Goal: Task Accomplishment & Management: Manage account settings

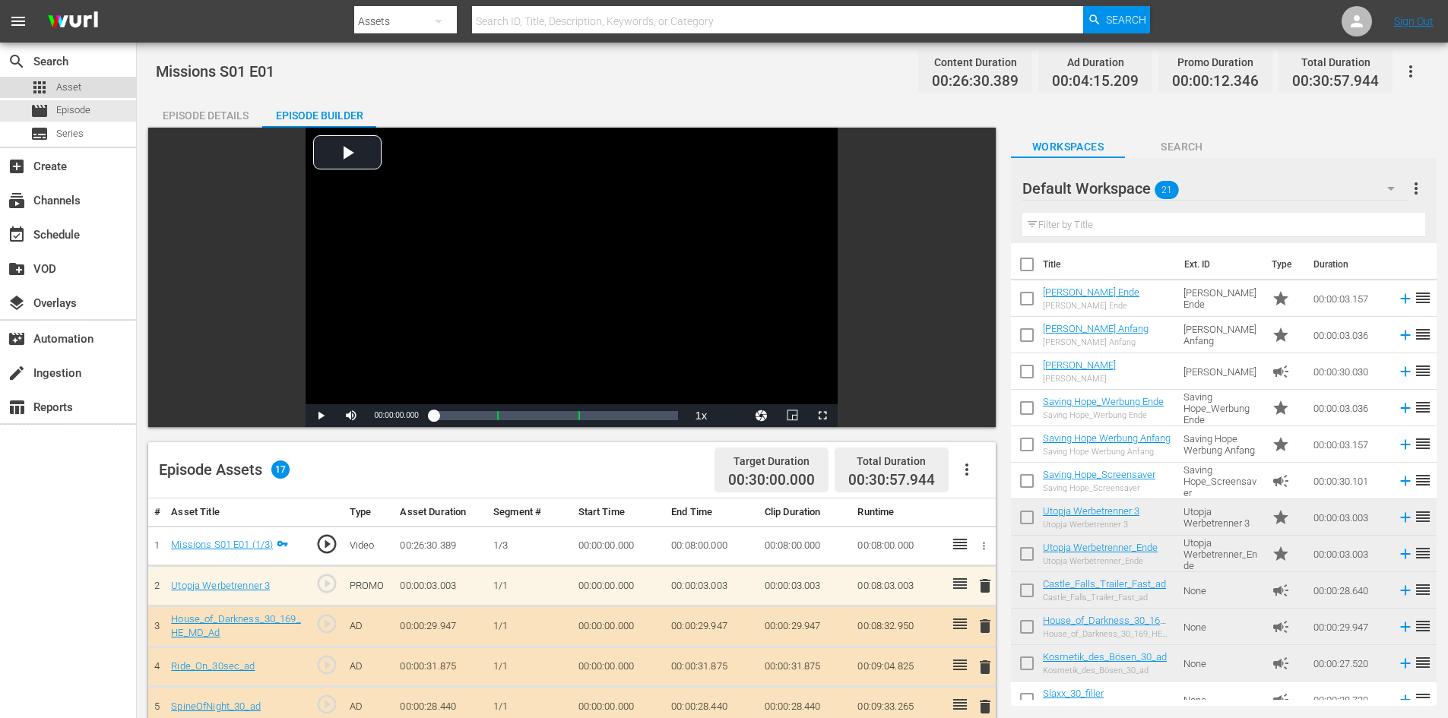
click at [84, 92] on div "apps Asset" at bounding box center [68, 87] width 136 height 21
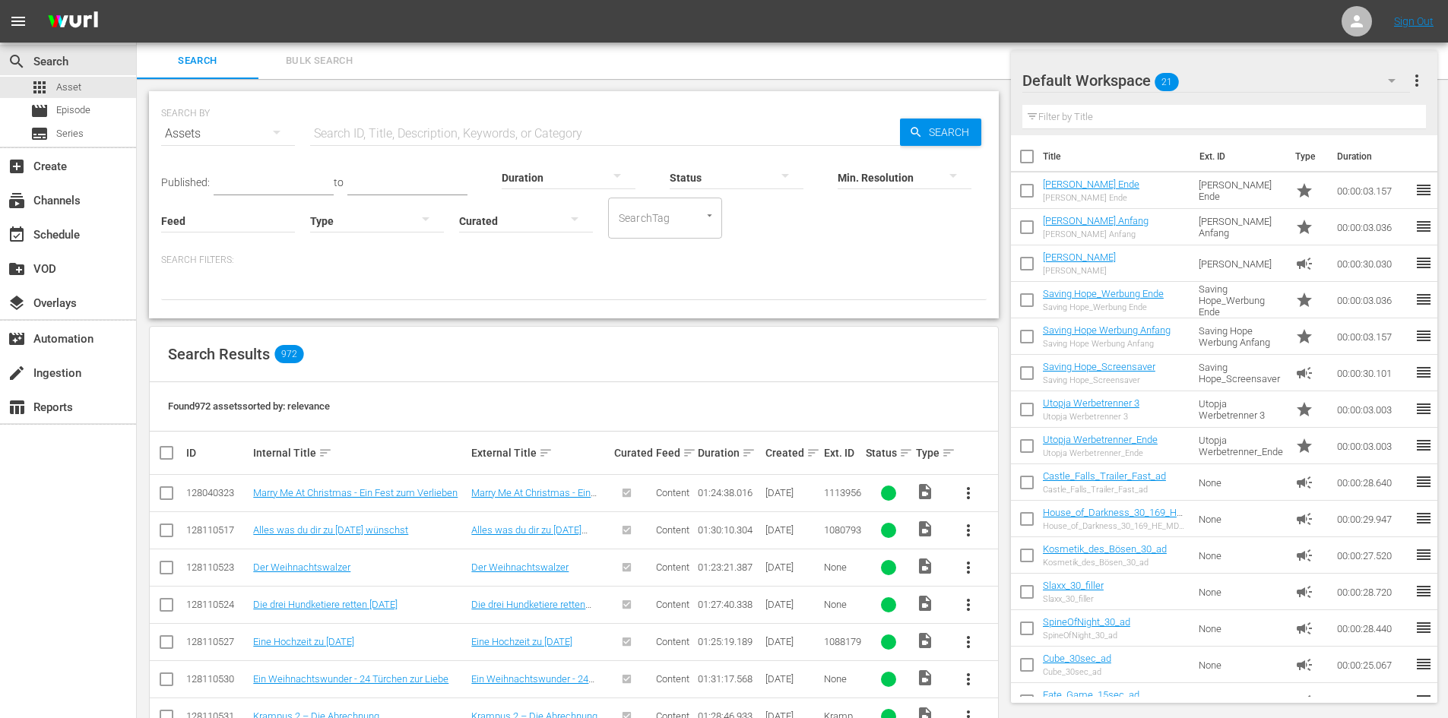
scroll to position [304, 0]
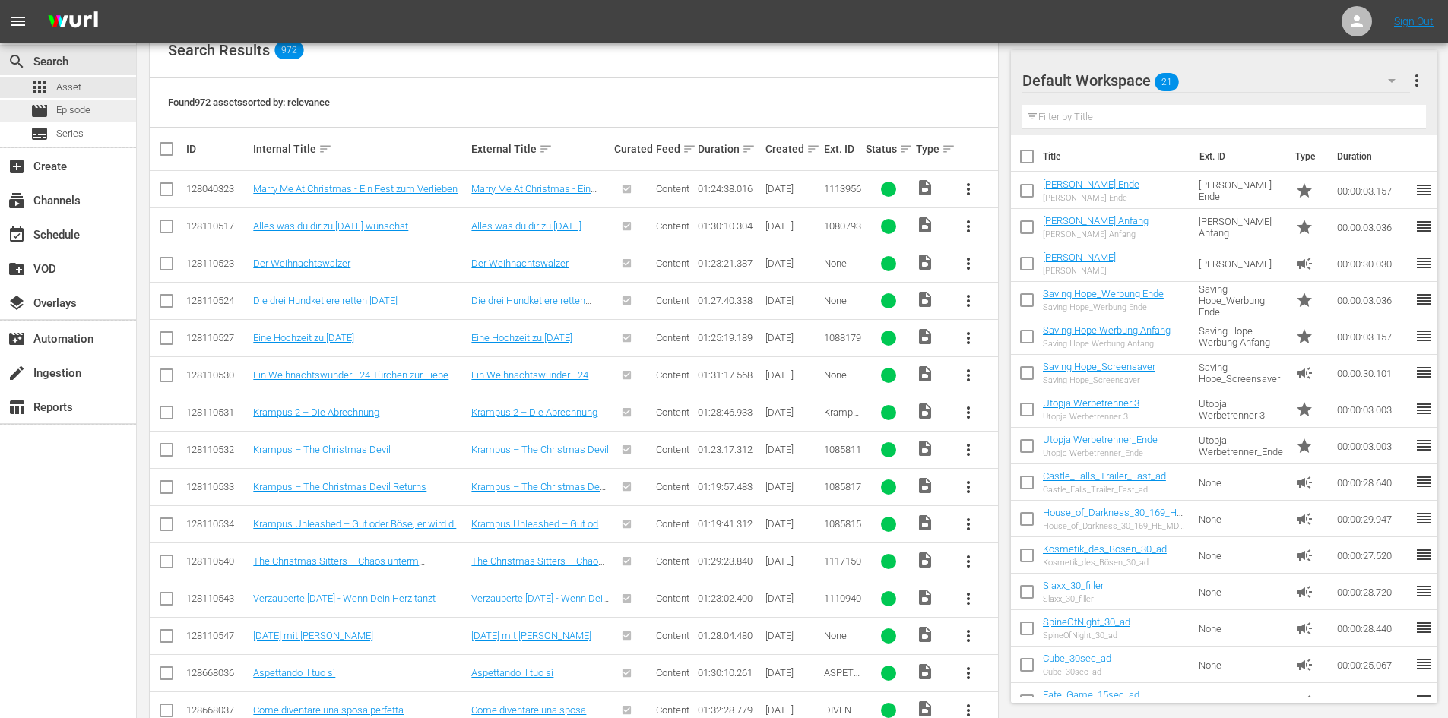
click at [70, 117] on span "Episode" at bounding box center [73, 110] width 34 height 15
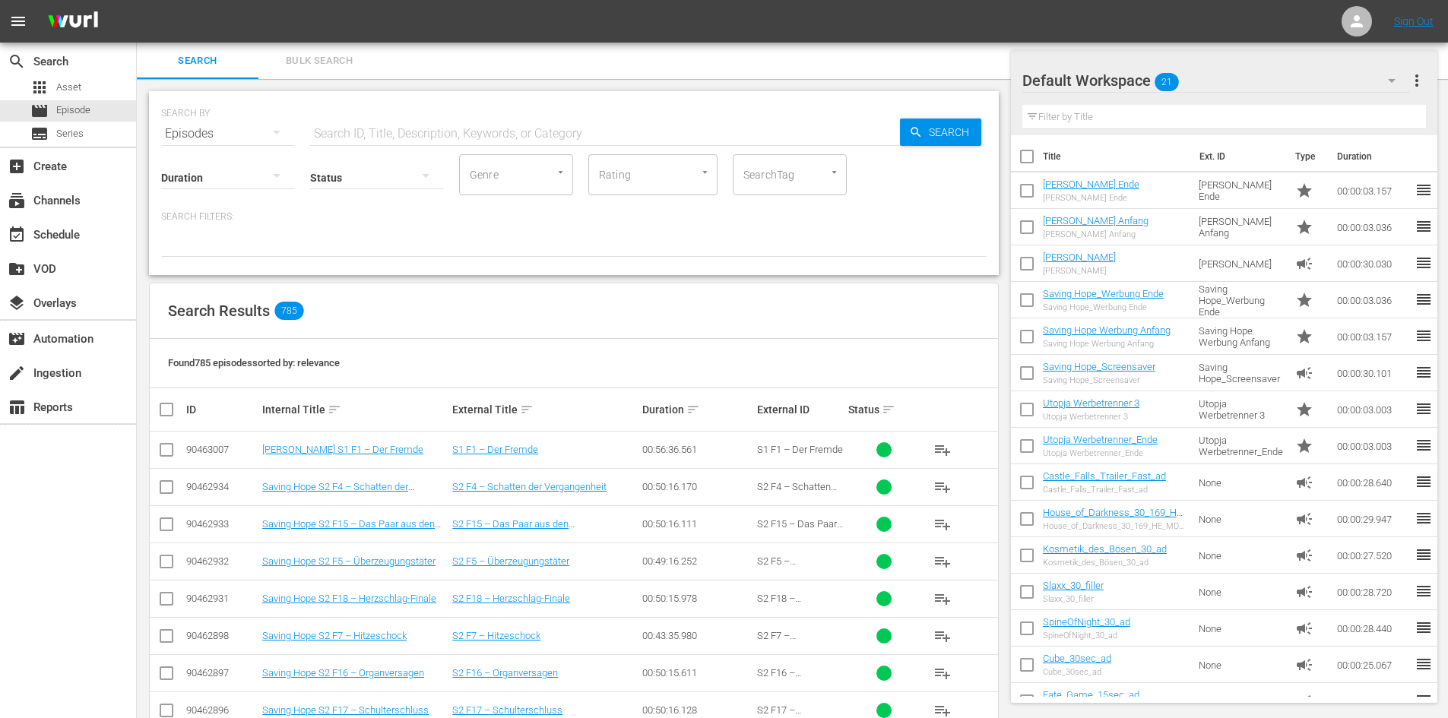
scroll to position [304, 0]
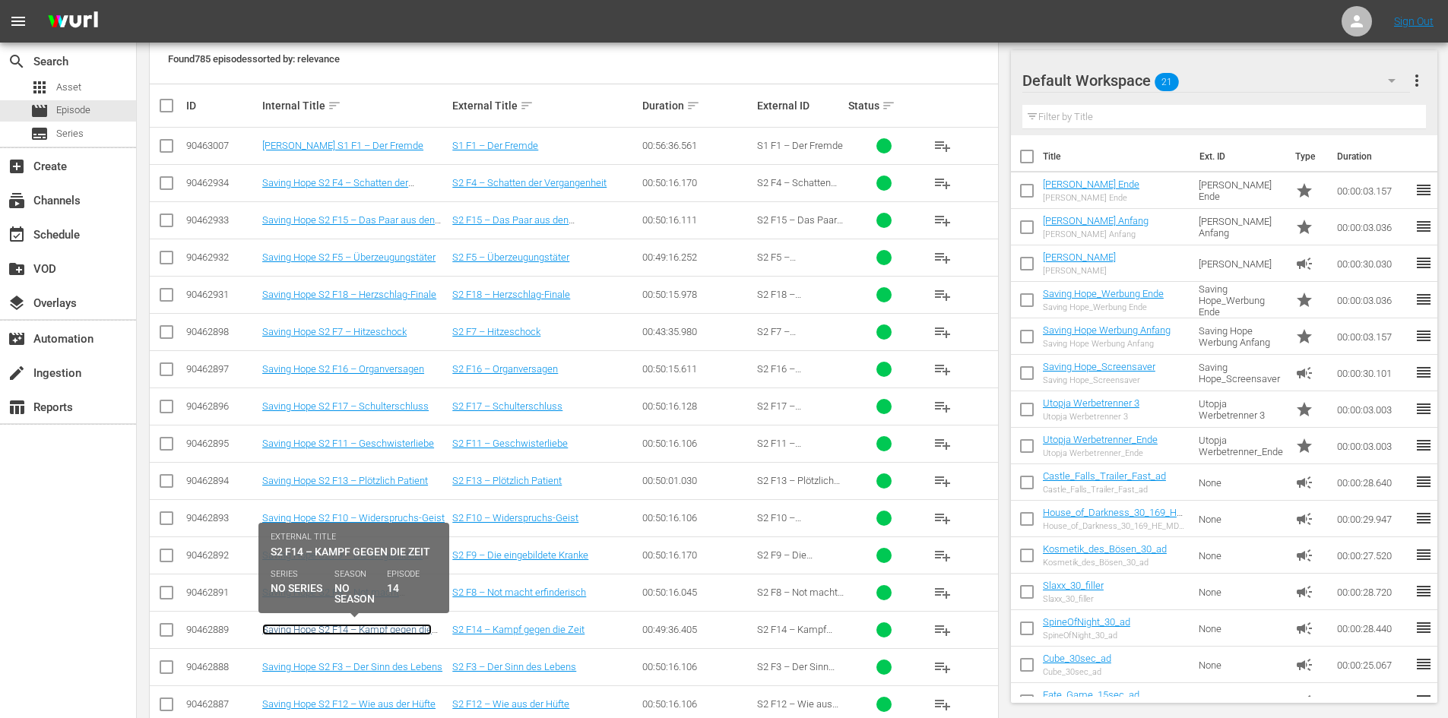
click at [371, 631] on link "Saving Hope S2 F14 – Kampf gegen die Zeit" at bounding box center [347, 635] width 170 height 23
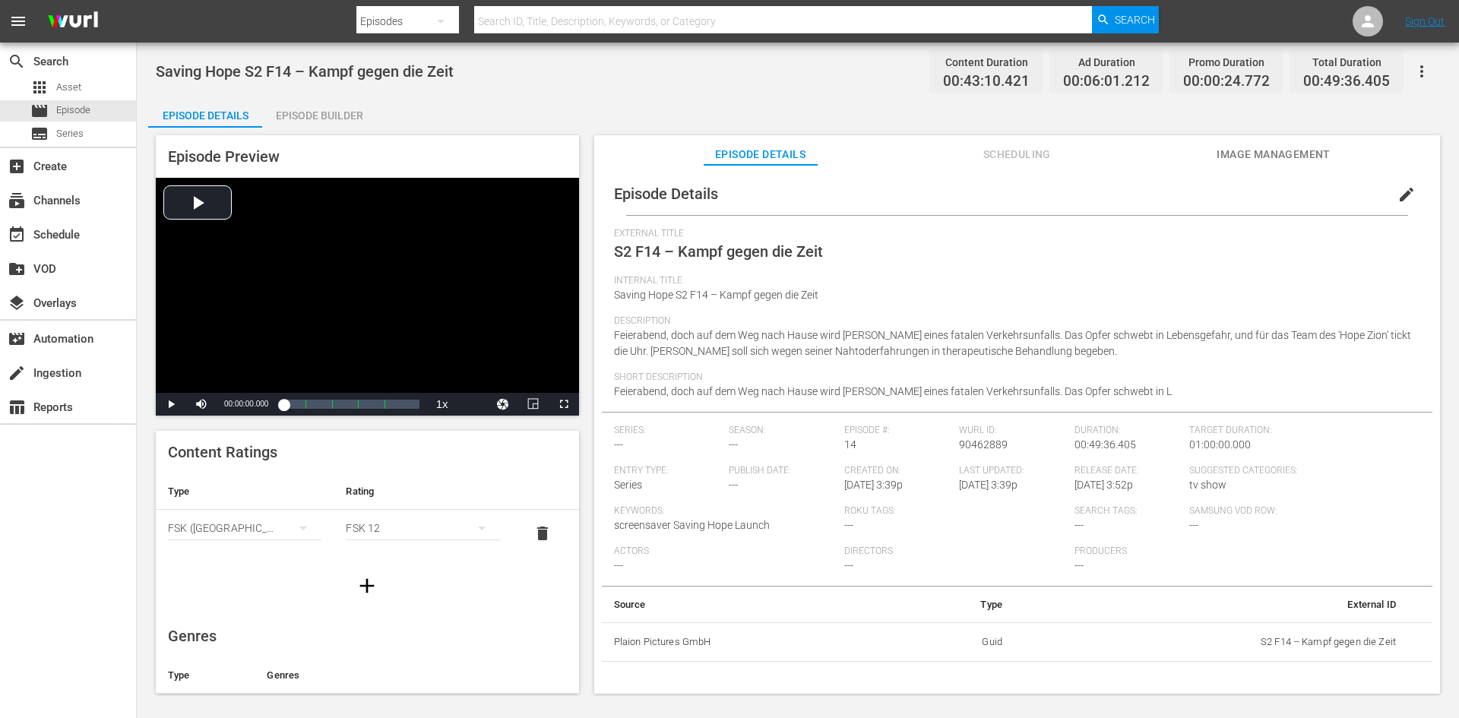
click at [1398, 190] on span "edit" at bounding box center [1407, 194] width 18 height 18
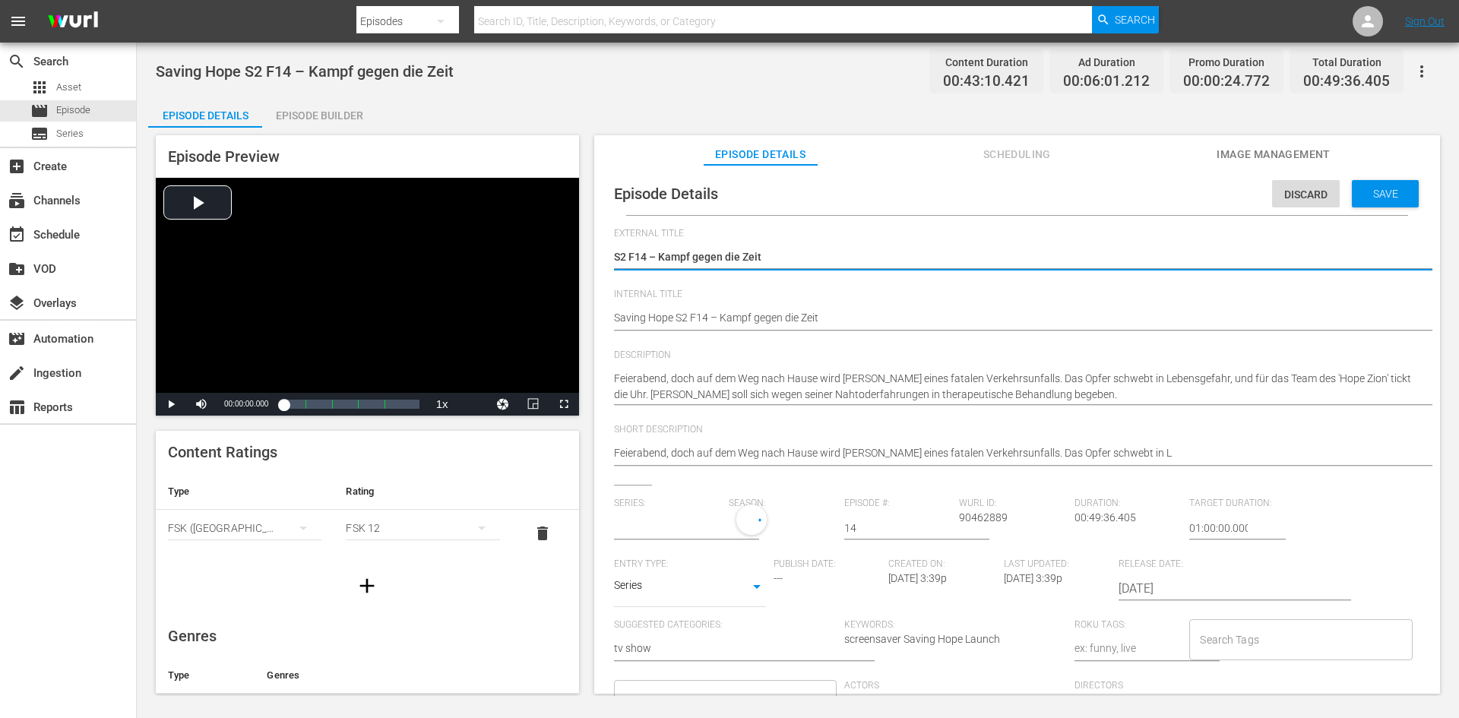
type input "No Series"
drag, startPoint x: 870, startPoint y: 309, endPoint x: 869, endPoint y: 320, distance: 11.4
click at [870, 313] on div "Saving Hope S2 F14 – Kampf gegen die Zeit Saving Hope S2 F14 – Kampf gegen die …" at bounding box center [1013, 319] width 799 height 36
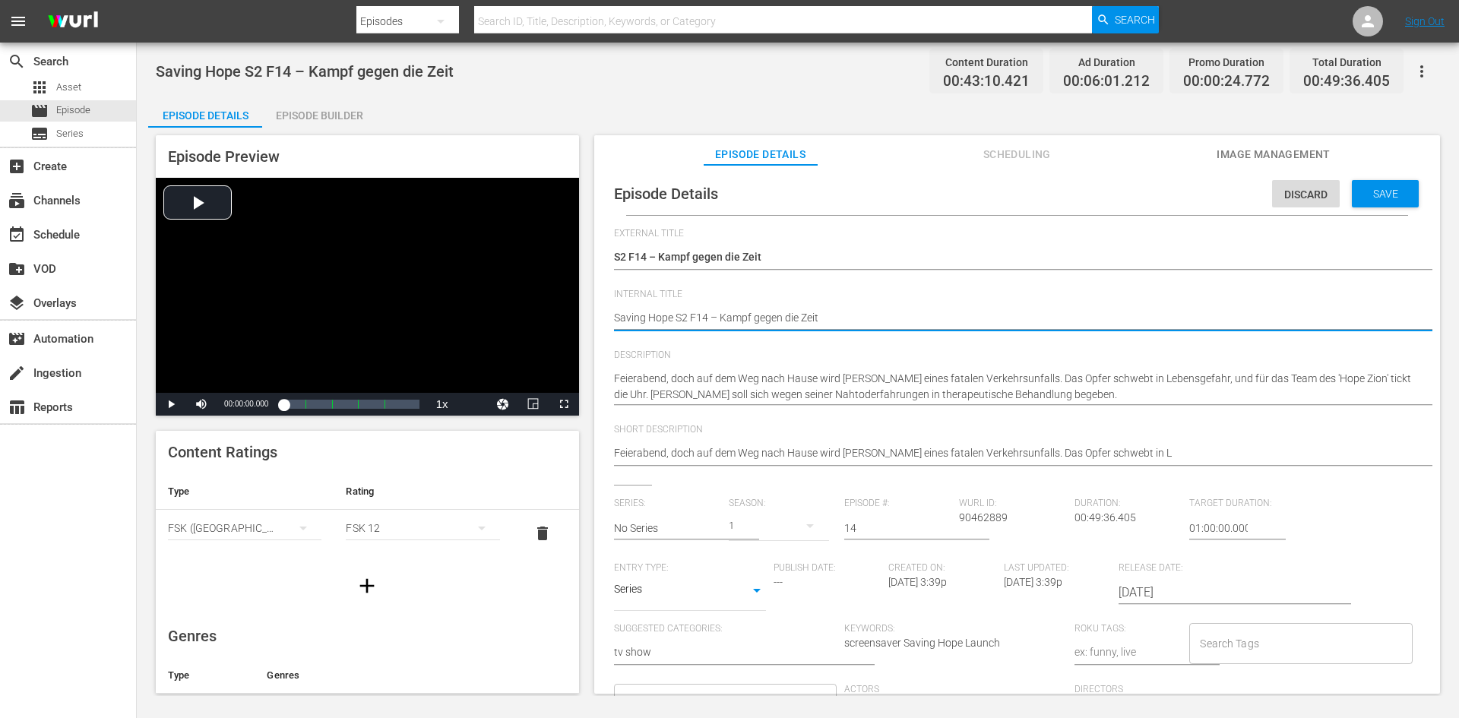
type textarea "Saving Hope S2 F14 – Kampf gegen die Zeit"
type textarea "Saving Hope S2 F14 – Kampf gegen die Zeit ("
type textarea "Saving Hope S2 F14 – Kampf gegen die Zeit (F"
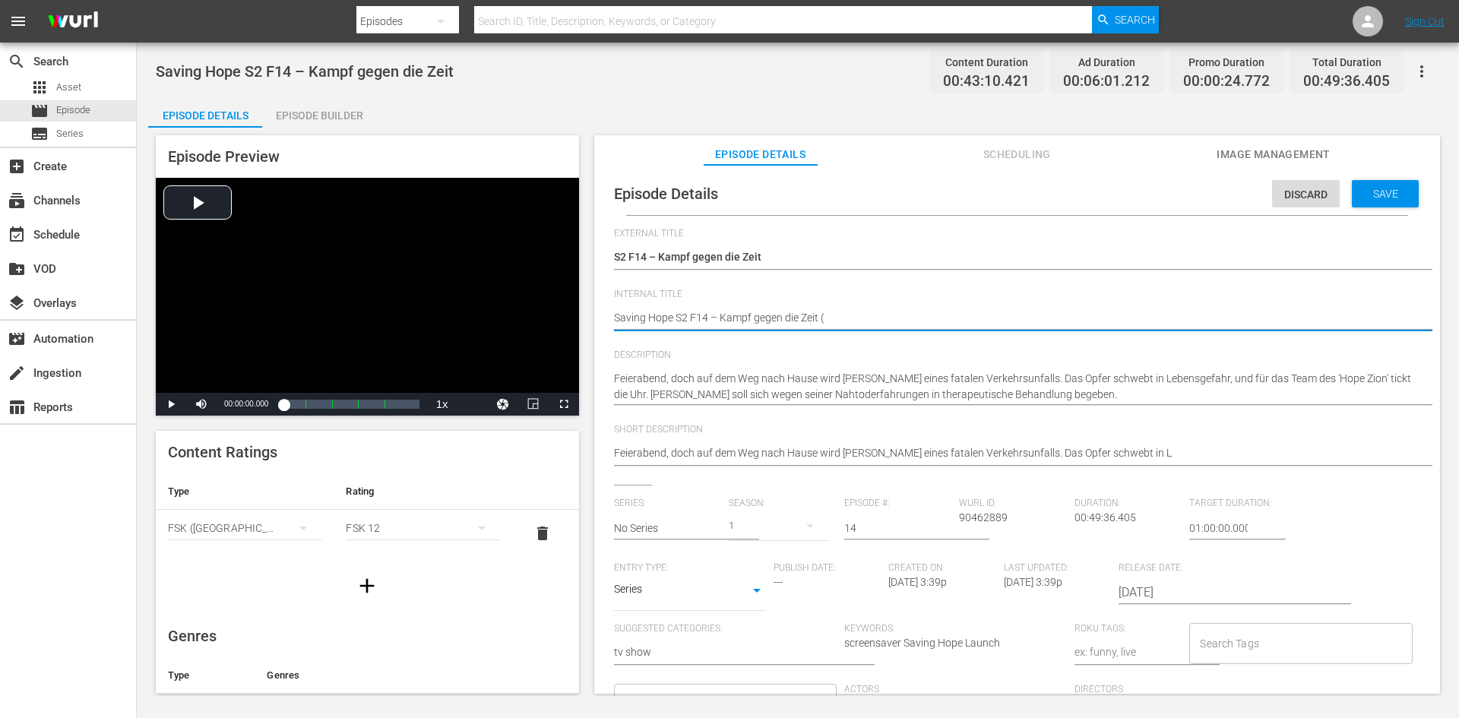
type textarea "Saving Hope S2 F14 – Kampf gegen die Zeit (F"
type textarea "Saving Hope S2 F14 – Kampf gegen die Zeit (FS"
type textarea "Saving Hope S2 F14 – Kampf gegen die Zeit (FSK"
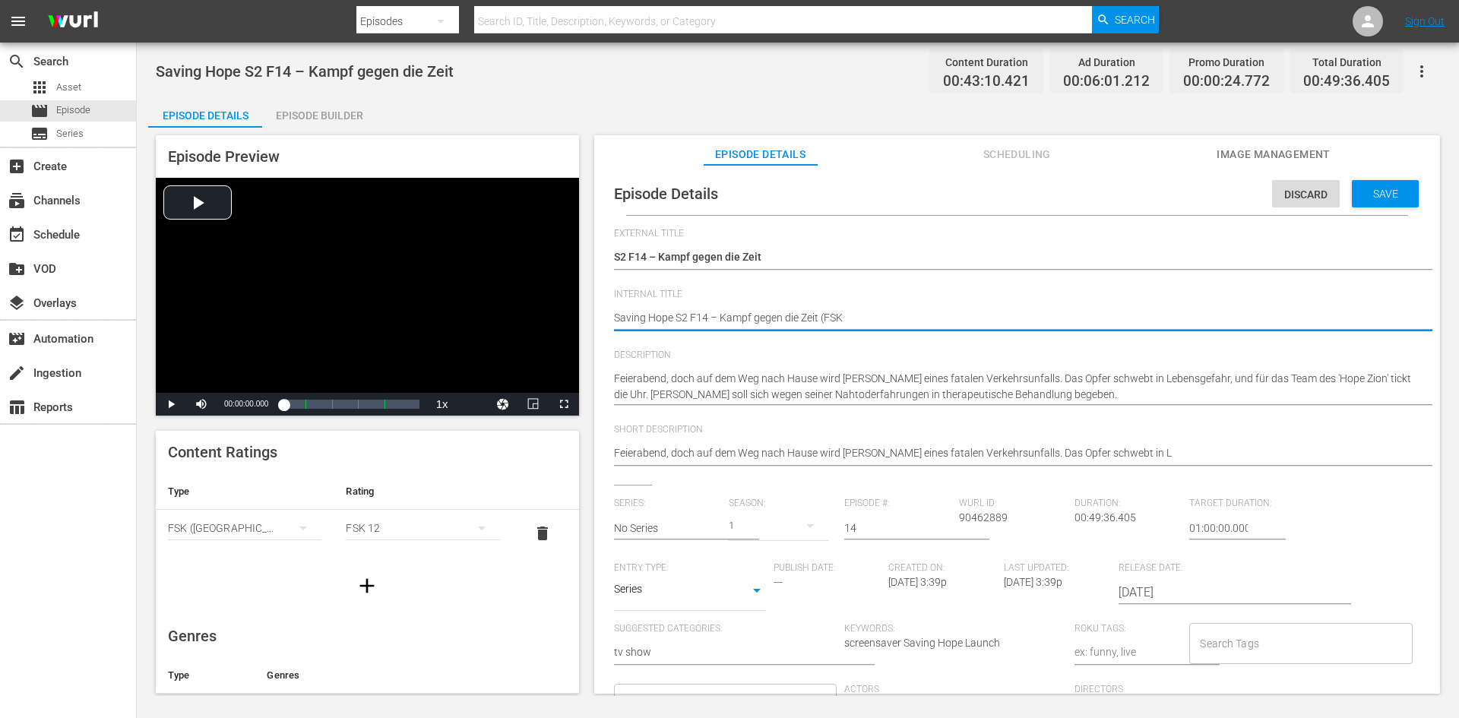
type textarea "Saving Hope S2 F14 – Kampf gegen die Zeit (FSK"
type textarea "Saving Hope S2 F14 – Kampf gegen die Zeit (FSK 1"
type textarea "Saving Hope S2 F14 – Kampf gegen die Zeit (FSK 16"
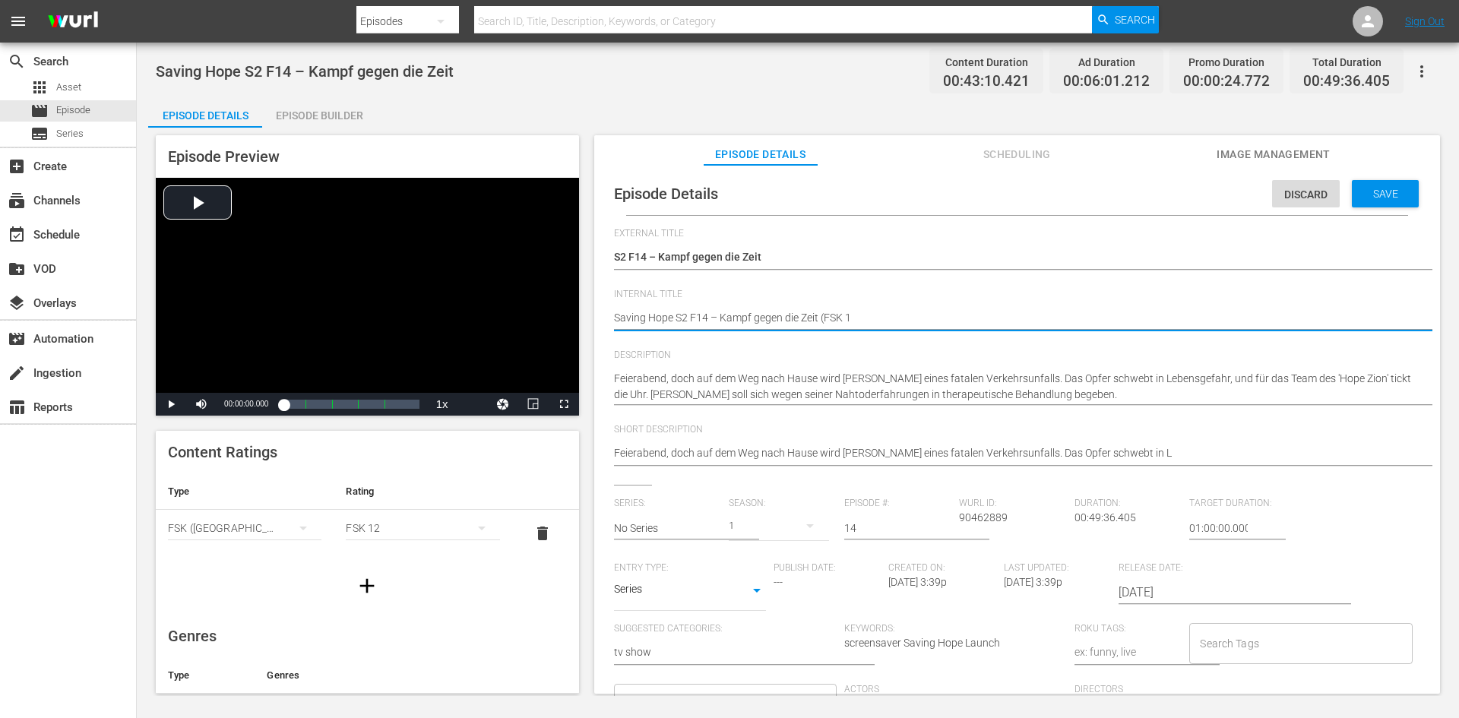
type textarea "Saving Hope S2 F14 – Kampf gegen die Zeit (FSK 16"
type textarea "Saving Hope S2 F14 – Kampf gegen die Zeit (FSK 16!"
type textarea "Saving Hope S2 F14 – Kampf gegen die Zeit (FSK 16!!"
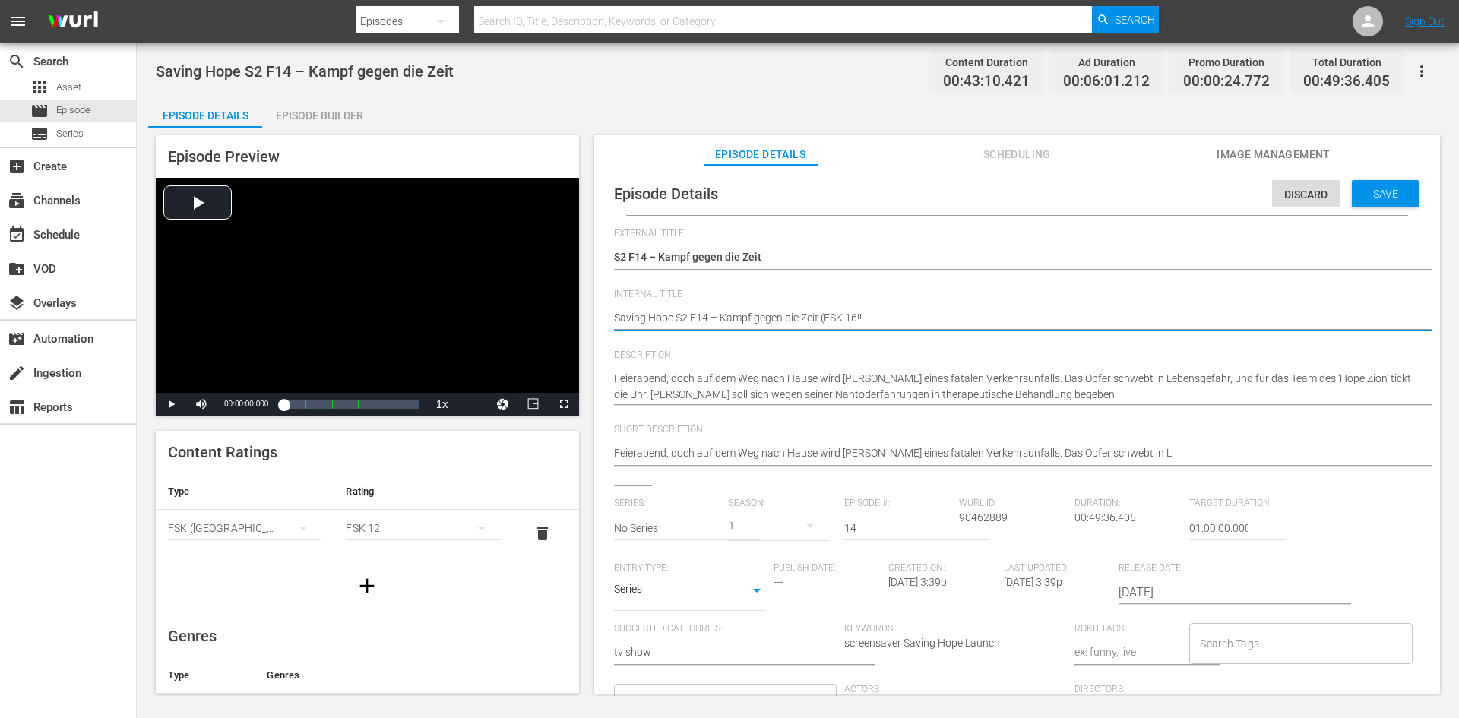
type textarea "Saving Hope S2 F14 – Kampf gegen die Zeit (FSK 16!!!"
type textarea "Saving Hope S2 F14 – Kampf gegen die Zeit (FSK 16!!!)"
click at [1402, 195] on div "Save" at bounding box center [1385, 193] width 67 height 27
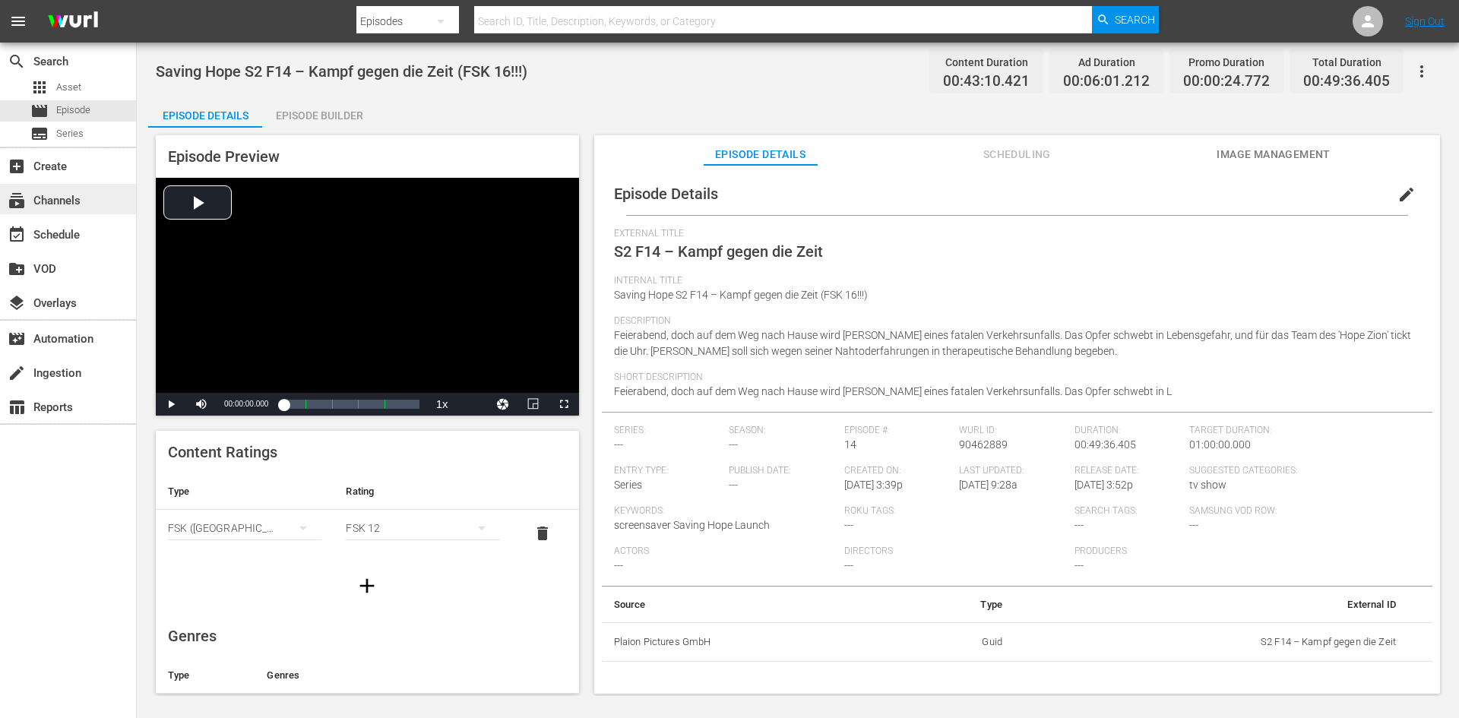
click at [70, 200] on div "subscriptions Channels" at bounding box center [42, 199] width 85 height 14
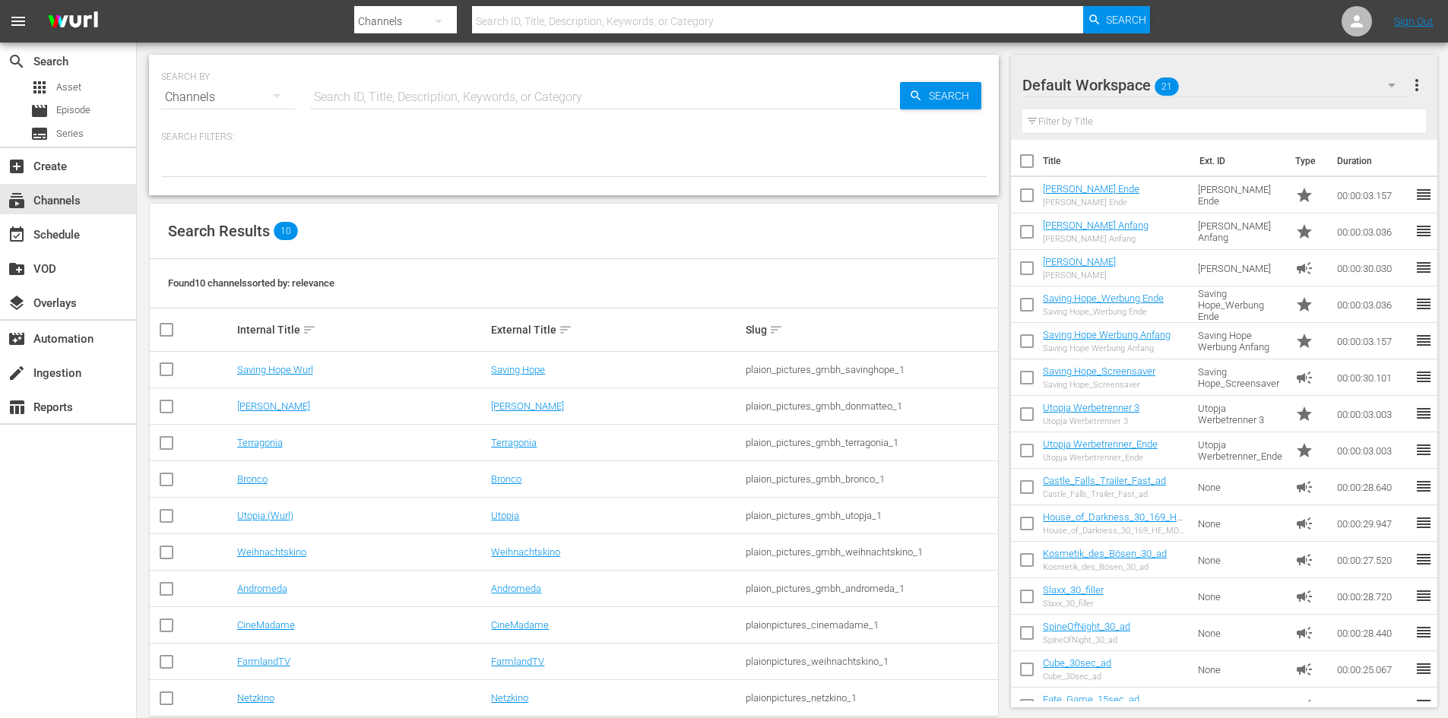
click at [269, 95] on icon "button" at bounding box center [277, 96] width 18 height 18
click at [268, 97] on div "Channels Series Episodes Assets" at bounding box center [724, 359] width 1448 height 718
click at [250, 100] on div "Channels" at bounding box center [228, 97] width 134 height 43
click at [299, 367] on div "Channels Series Episodes Assets" at bounding box center [724, 359] width 1448 height 718
click at [297, 373] on div "Channels Series Episodes Assets" at bounding box center [724, 359] width 1448 height 718
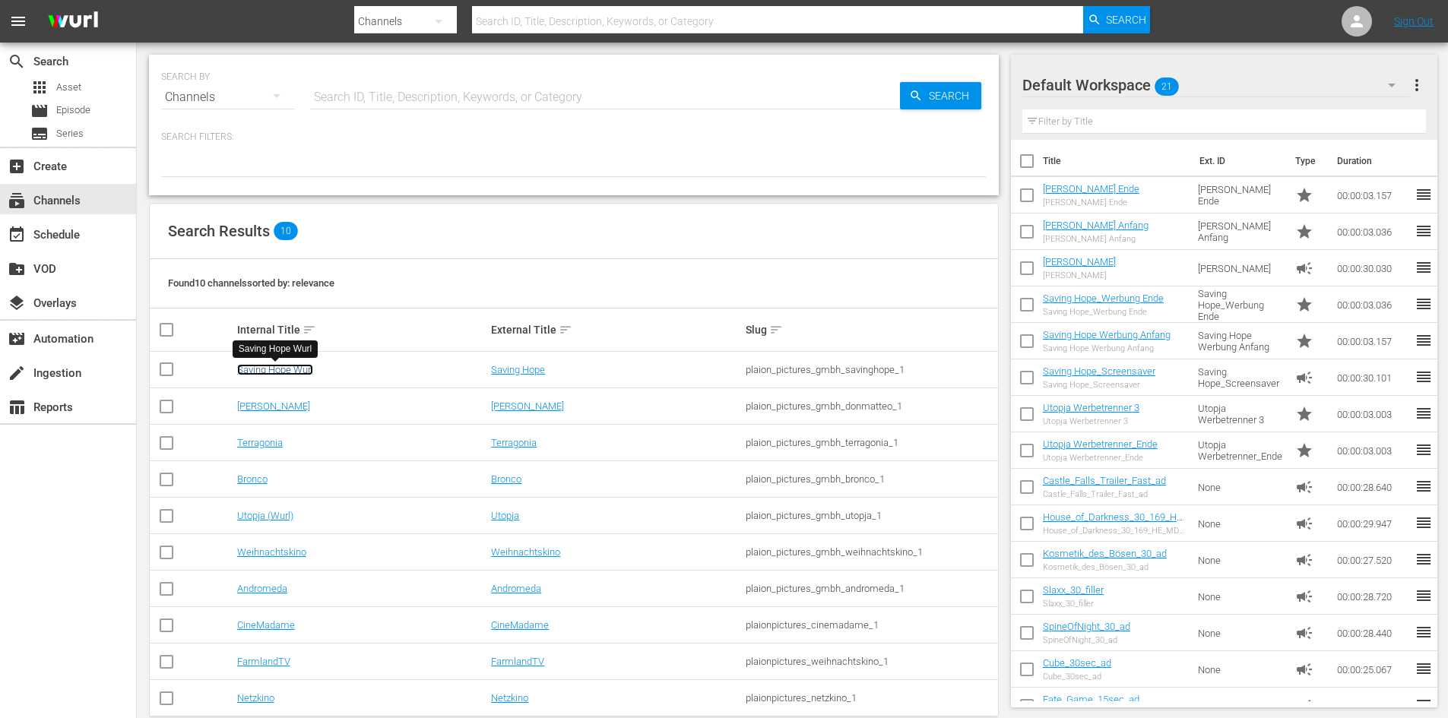
click at [287, 368] on link "Saving Hope Wurl" at bounding box center [275, 369] width 76 height 11
